Goal: Task Accomplishment & Management: Use online tool/utility

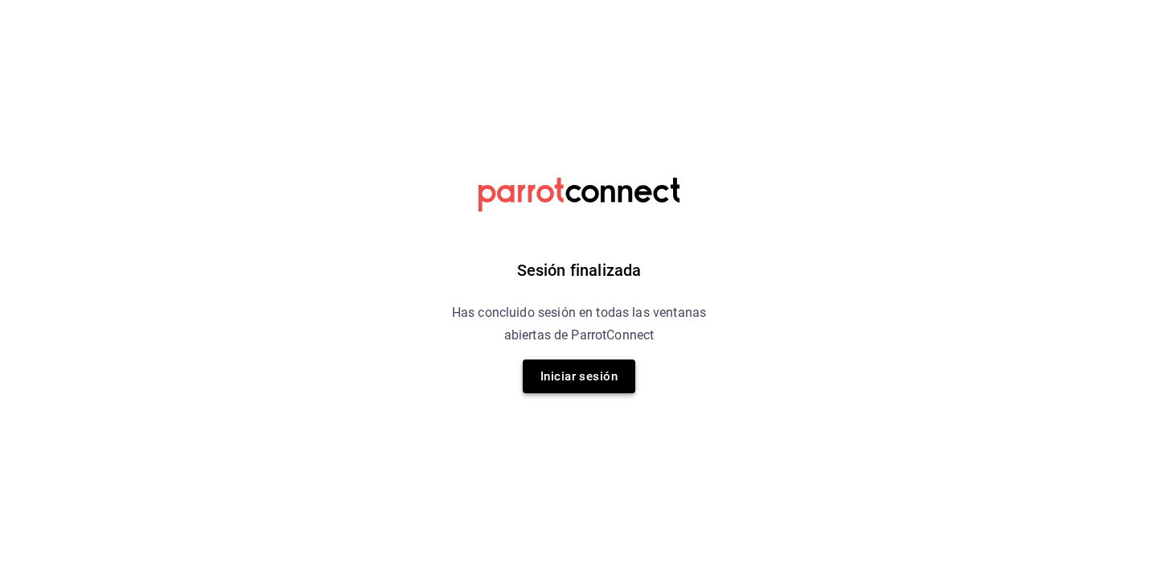
click at [569, 373] on button "Iniciar sesión" at bounding box center [579, 376] width 113 height 34
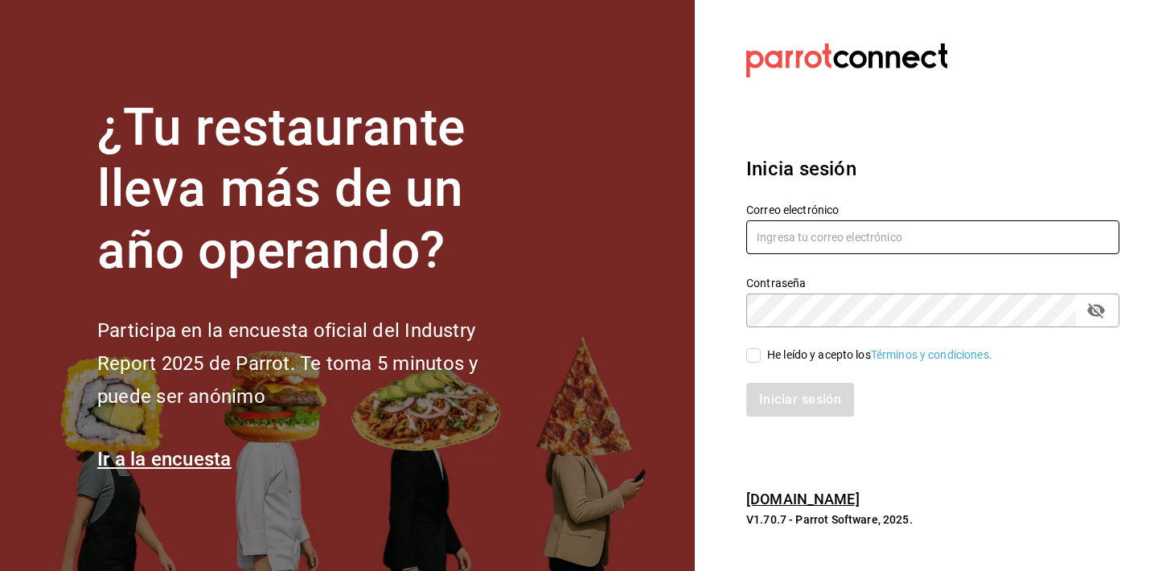
type input "[EMAIL_ADDRESS][DOMAIN_NAME]"
click at [754, 356] on input "He leído y acepto los Términos y condiciones." at bounding box center [753, 355] width 14 height 14
checkbox input "true"
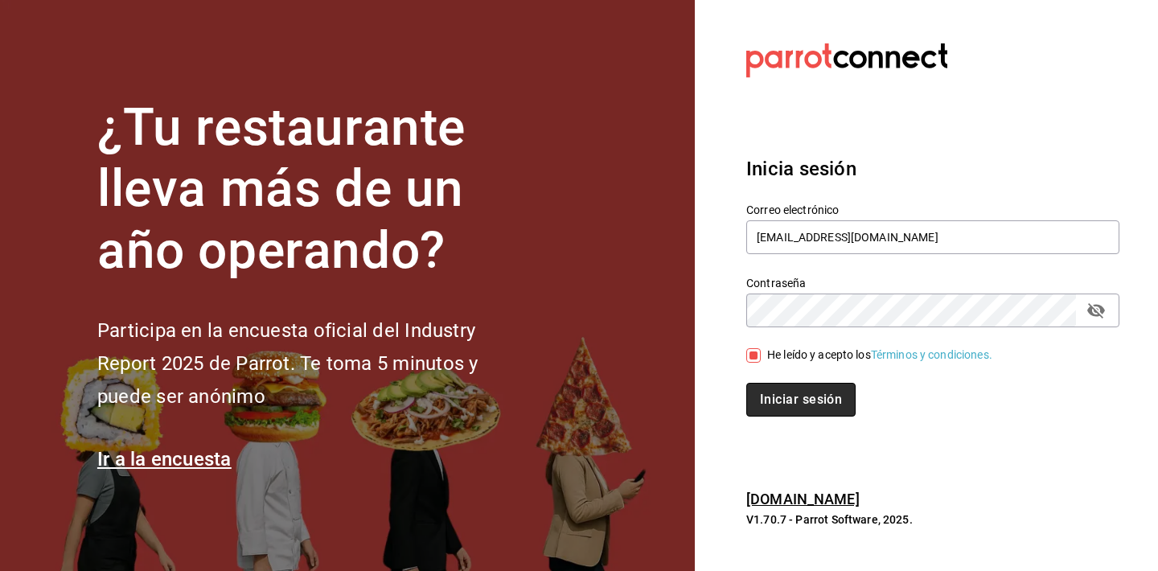
click at [774, 399] on button "Iniciar sesión" at bounding box center [800, 400] width 109 height 34
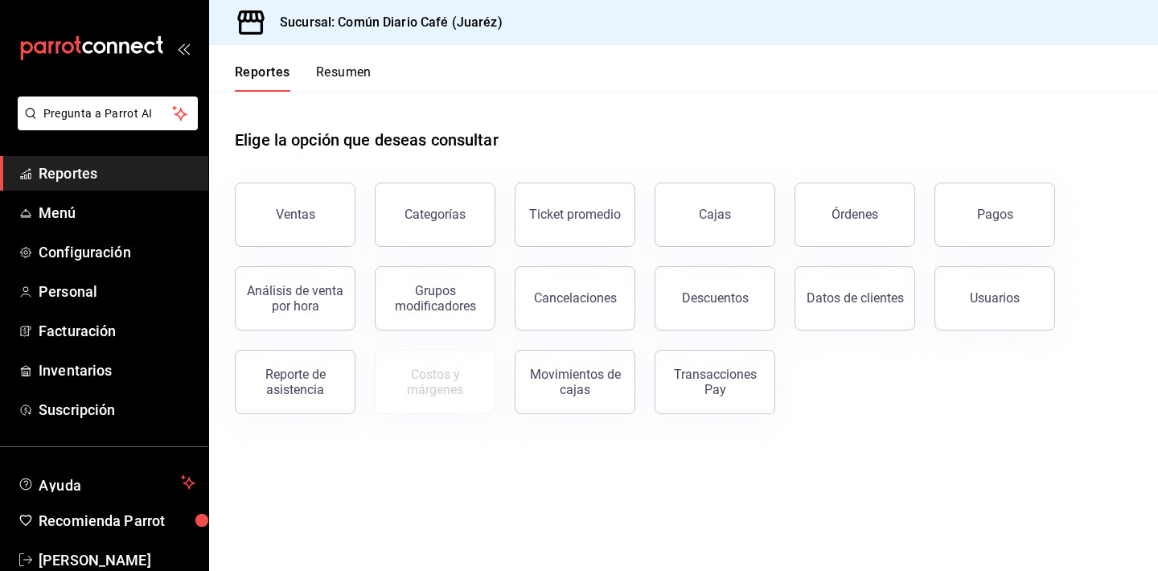
click at [356, 78] on button "Resumen" at bounding box center [343, 77] width 55 height 27
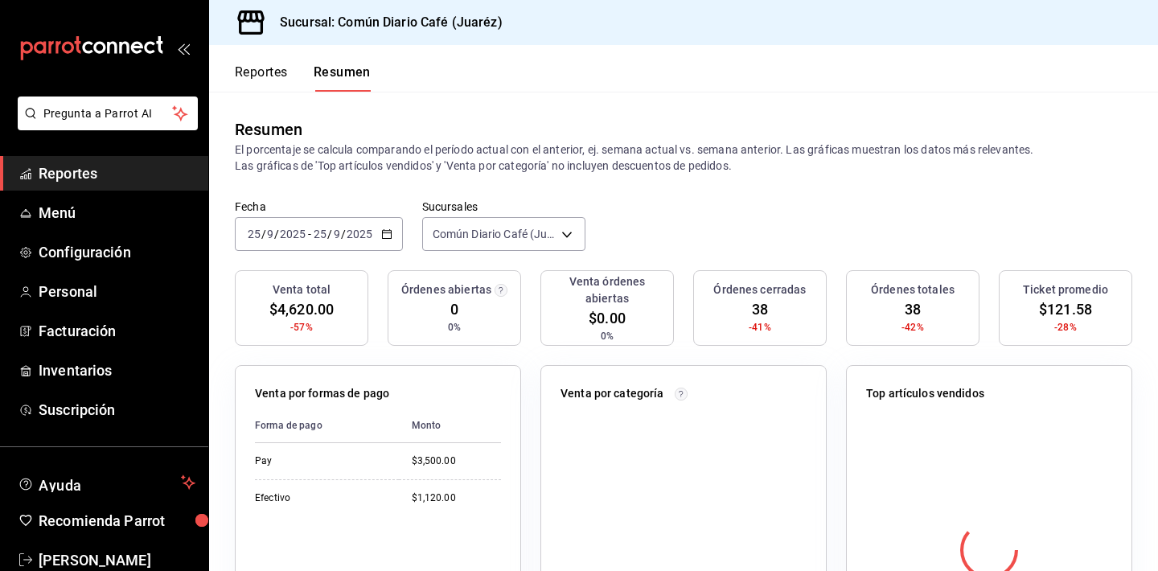
click at [272, 76] on button "Reportes" at bounding box center [261, 77] width 53 height 27
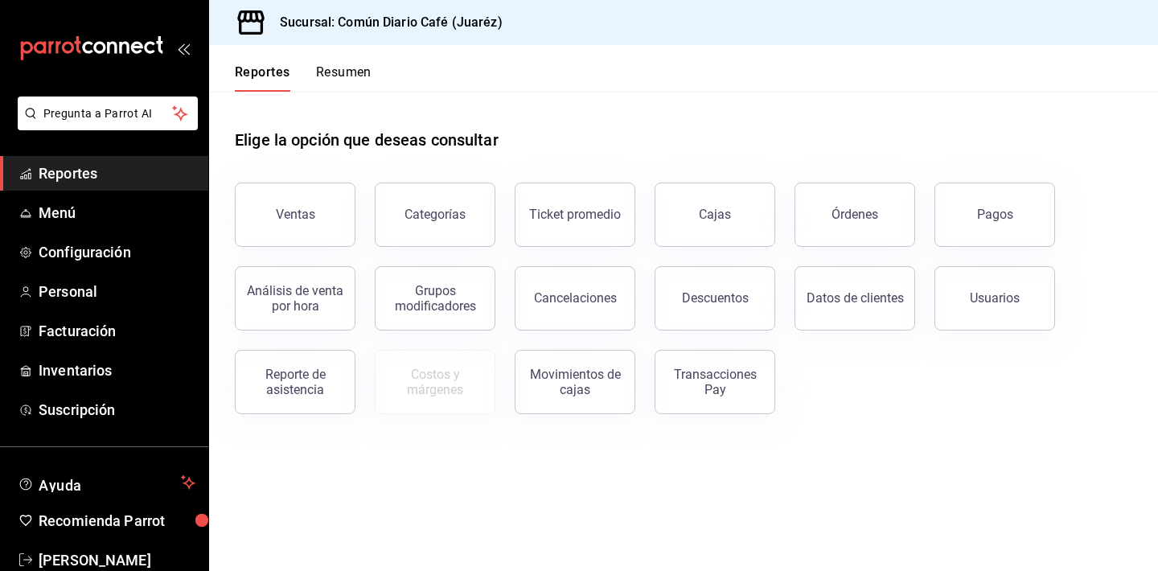
click at [348, 80] on button "Resumen" at bounding box center [343, 77] width 55 height 27
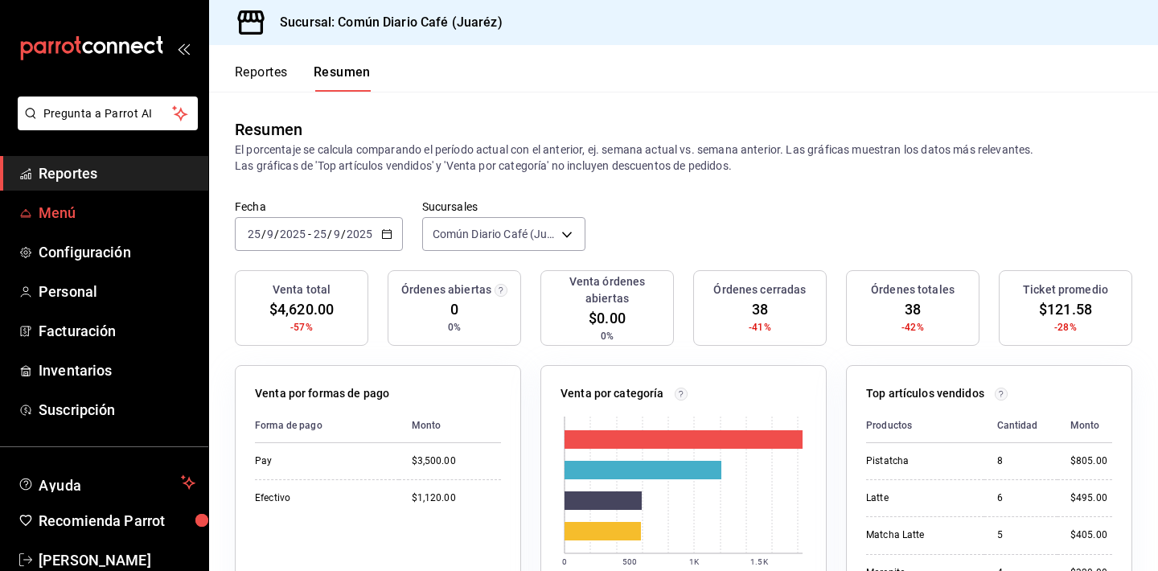
click at [90, 206] on span "Menú" at bounding box center [117, 213] width 157 height 22
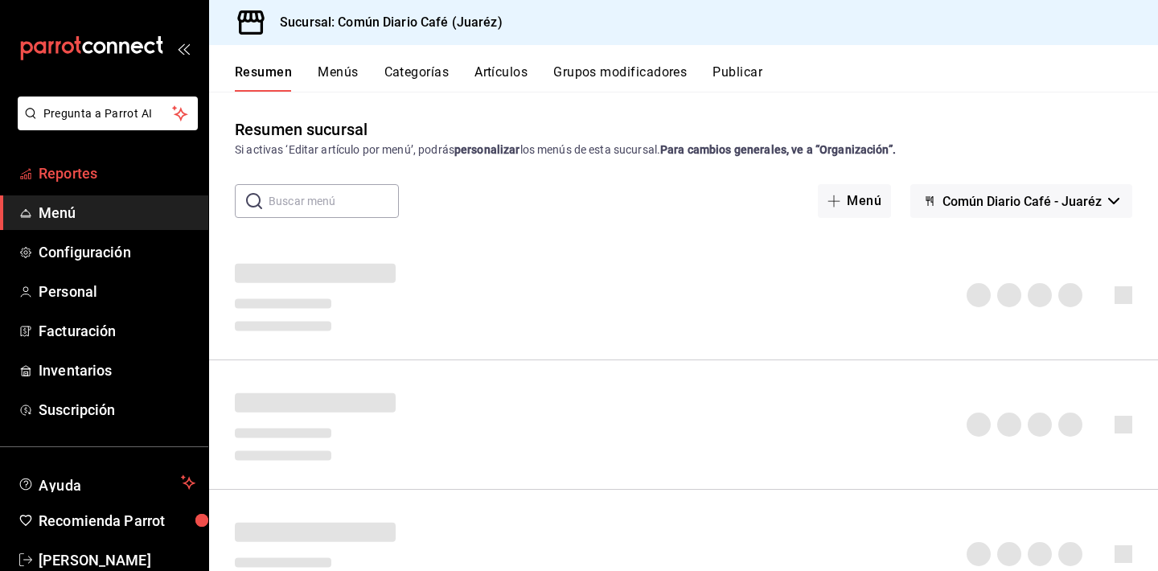
click at [98, 170] on span "Reportes" at bounding box center [117, 173] width 157 height 22
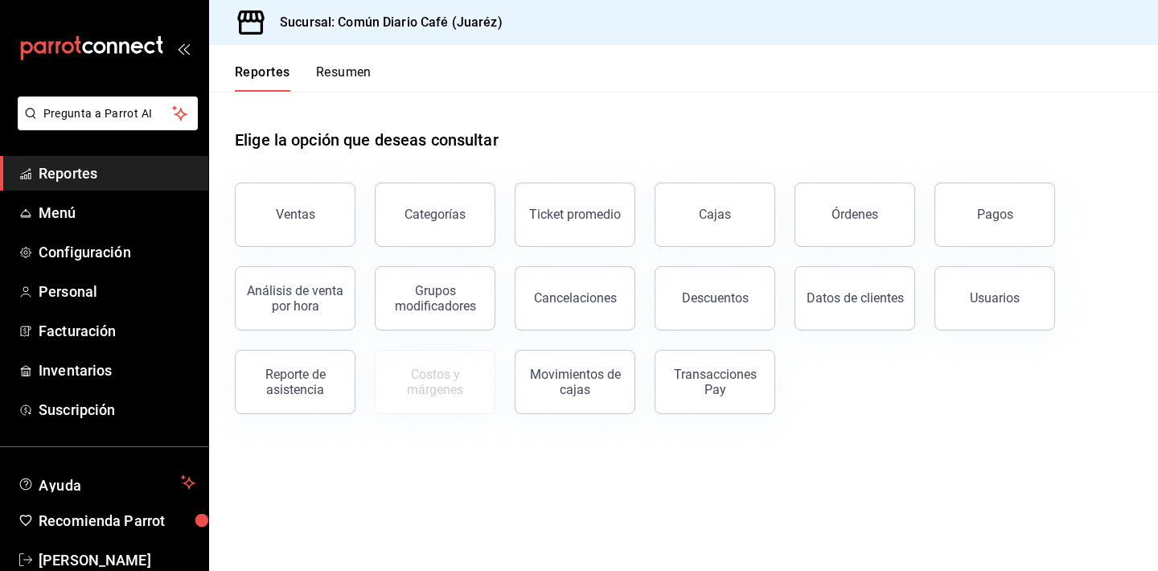
click at [347, 68] on button "Resumen" at bounding box center [343, 77] width 55 height 27
